Goal: Navigation & Orientation: Find specific page/section

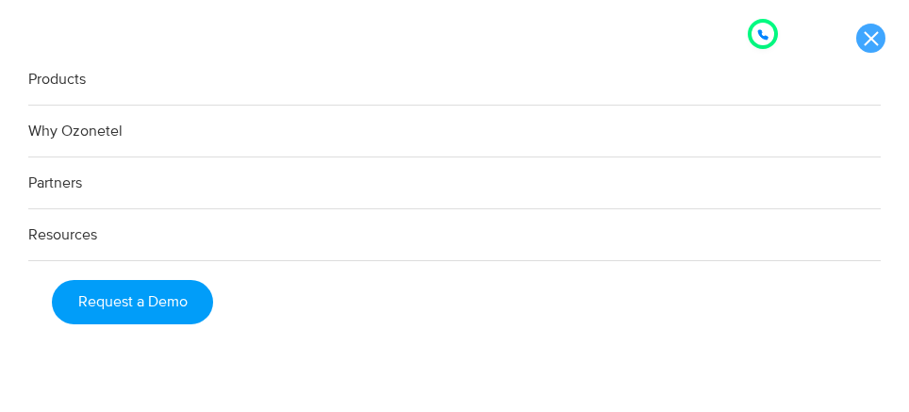
click at [879, 41] on link at bounding box center [870, 38] width 29 height 29
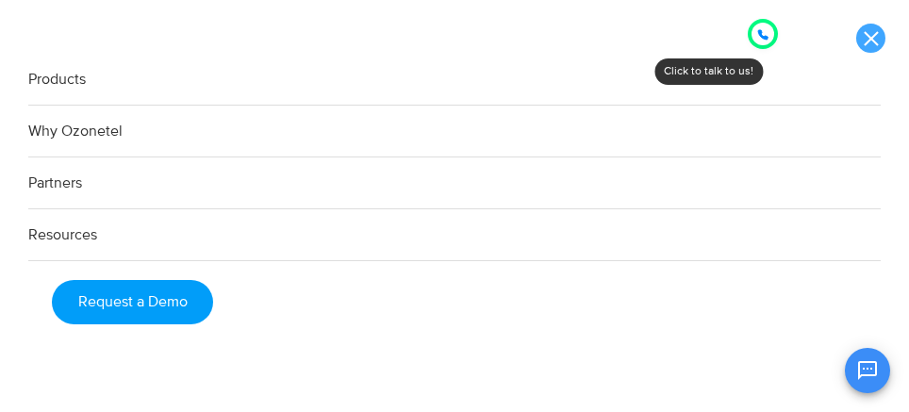
click at [863, 36] on link at bounding box center [870, 38] width 29 height 29
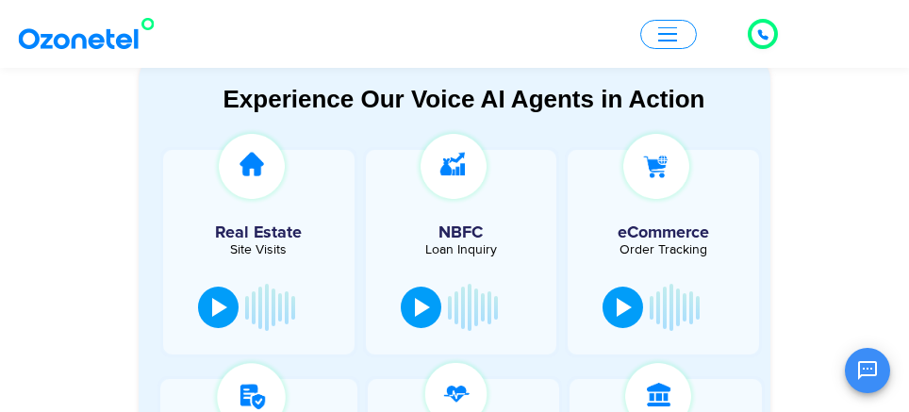
scroll to position [943, 0]
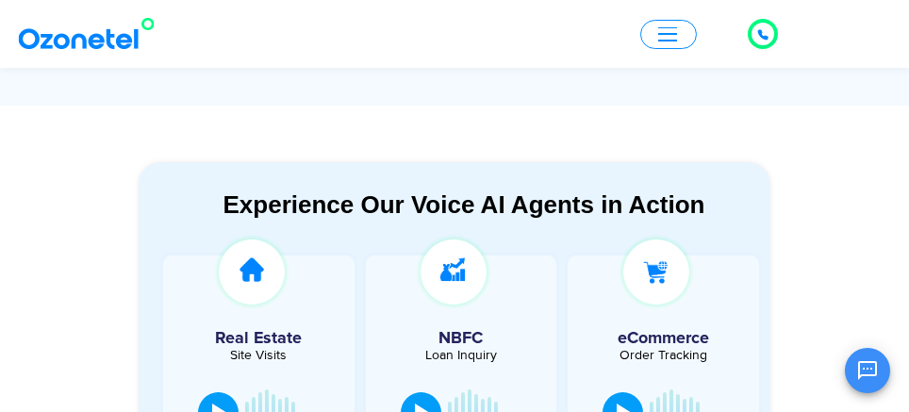
click at [660, 48] on div "Click to talk to us! Call in progress... 1 2 3 4 5 6 7 8 9 # 0 Products AI & CX…" at bounding box center [454, 33] width 909 height 43
click at [665, 34] on span "button" at bounding box center [667, 34] width 19 height 2
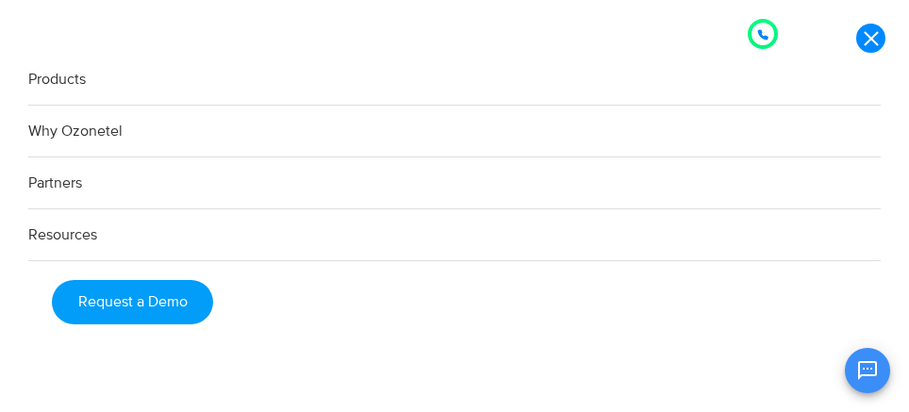
click at [60, 176] on link "Partners" at bounding box center [454, 183] width 852 height 52
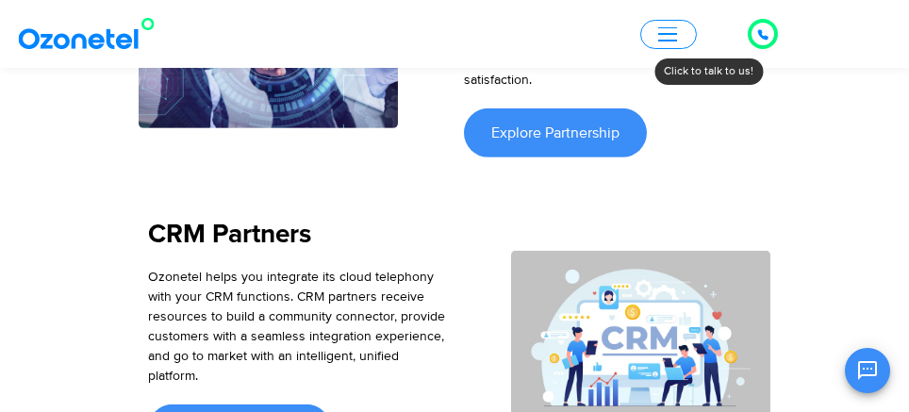
scroll to position [3677, 0]
